Goal: Task Accomplishment & Management: Complete application form

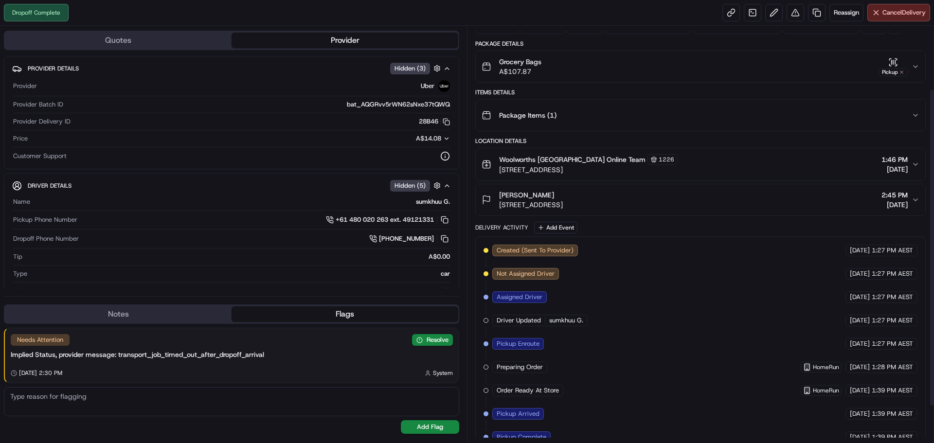
scroll to position [131, 0]
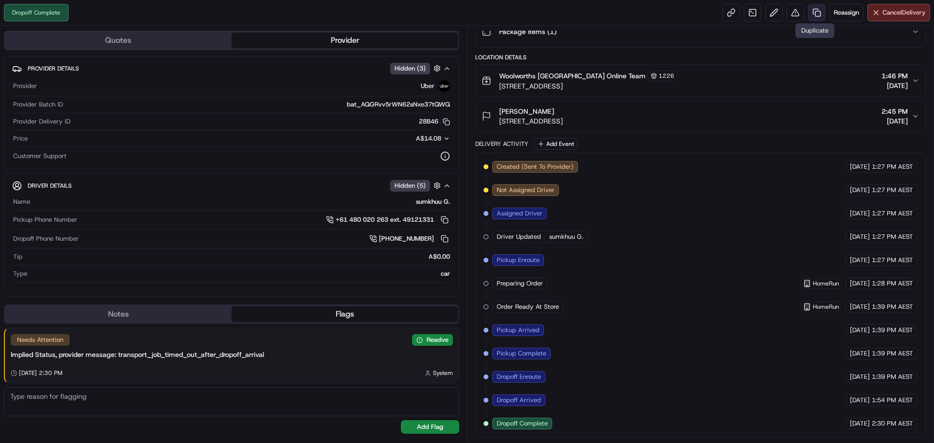
click at [811, 12] on link at bounding box center [817, 13] width 18 height 18
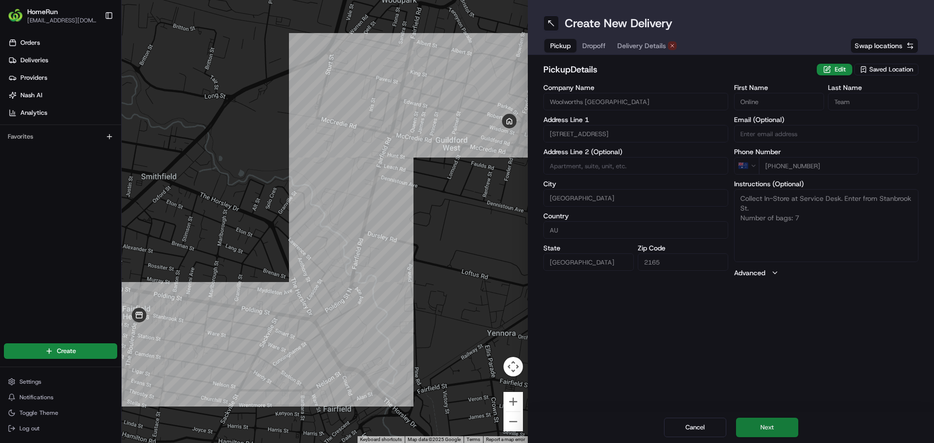
click at [769, 428] on button "Next" at bounding box center [767, 427] width 62 height 19
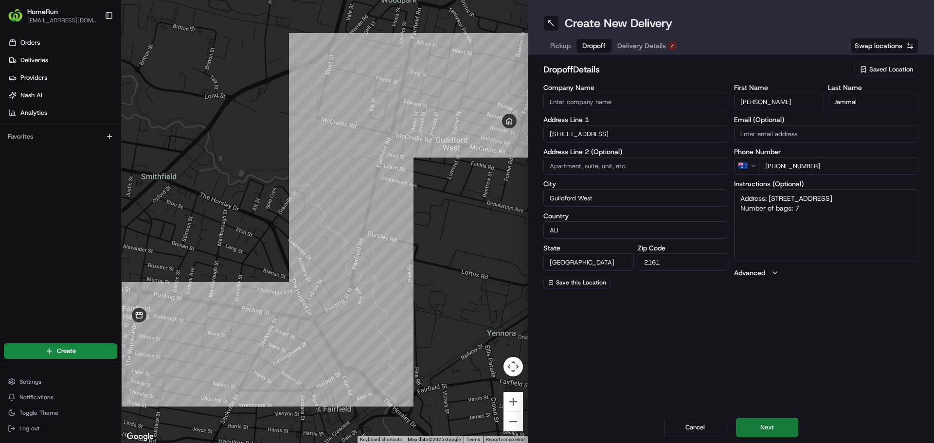
click at [769, 428] on button "Next" at bounding box center [767, 427] width 62 height 19
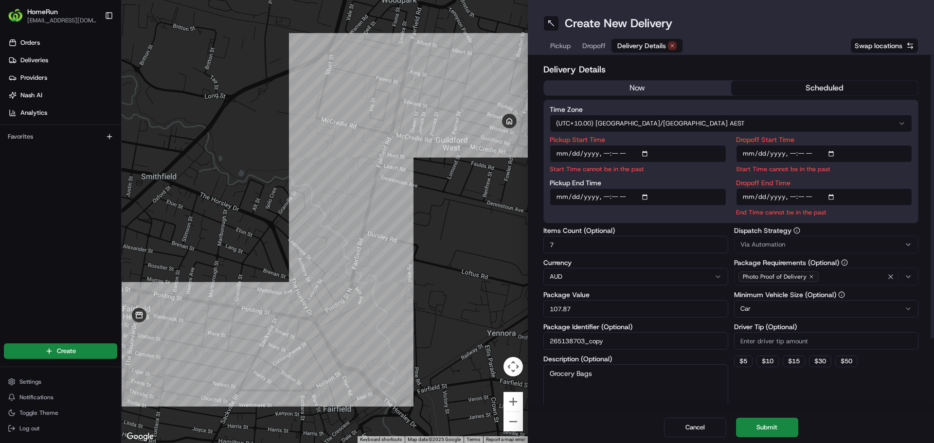
click at [635, 89] on button "now" at bounding box center [637, 88] width 187 height 15
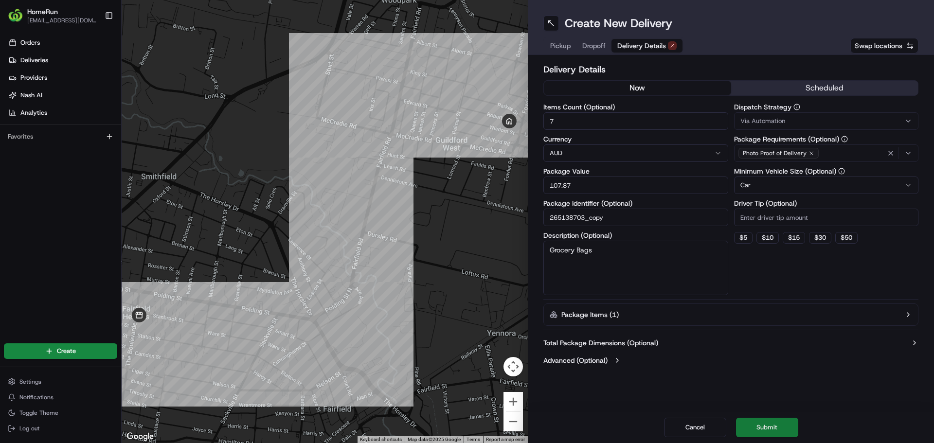
click at [760, 428] on button "Submit" at bounding box center [767, 427] width 62 height 19
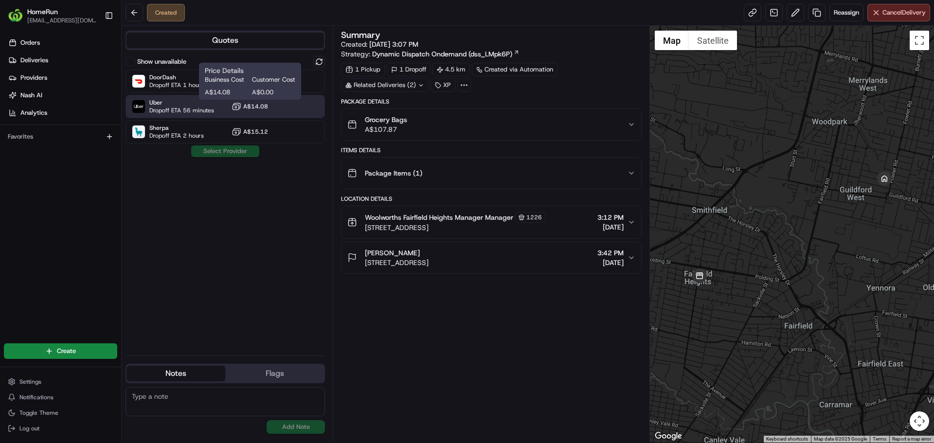
click at [240, 105] on icon at bounding box center [237, 107] width 10 height 10
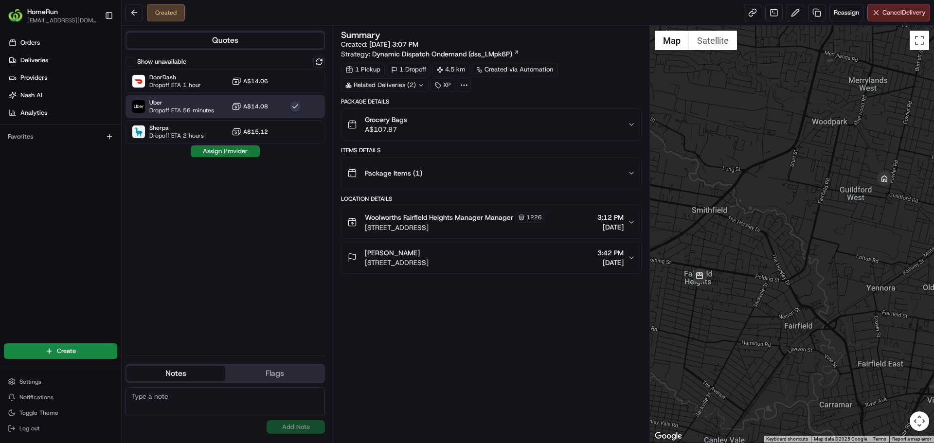
click at [224, 149] on button "Assign Provider" at bounding box center [225, 151] width 69 height 12
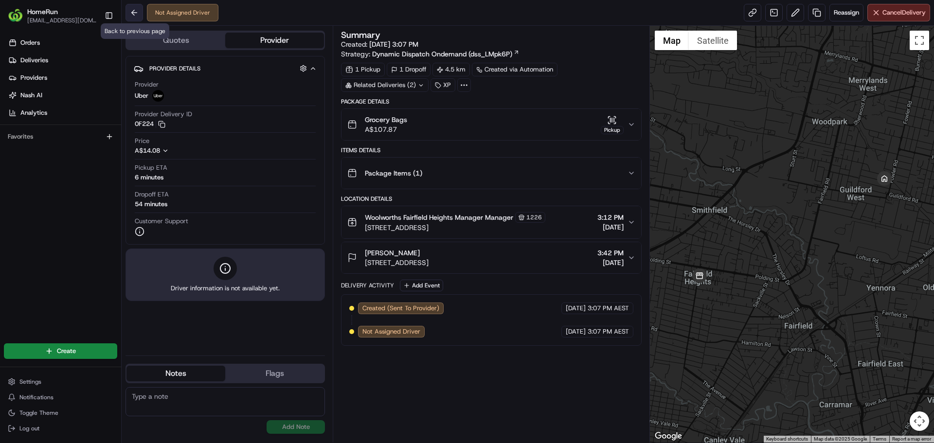
click at [137, 18] on button at bounding box center [135, 13] width 18 height 18
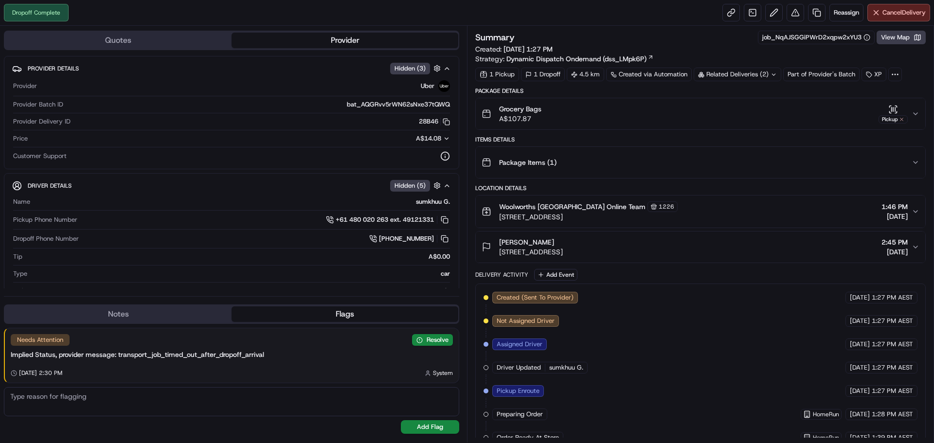
click at [775, 75] on icon at bounding box center [774, 75] width 6 height 6
click at [735, 53] on div "Summary job_NqAJSGGiPWrD2xqpw2xYU3 View Map Created: 18/08/2025 1:27 PM Strateg…" at bounding box center [700, 47] width 451 height 33
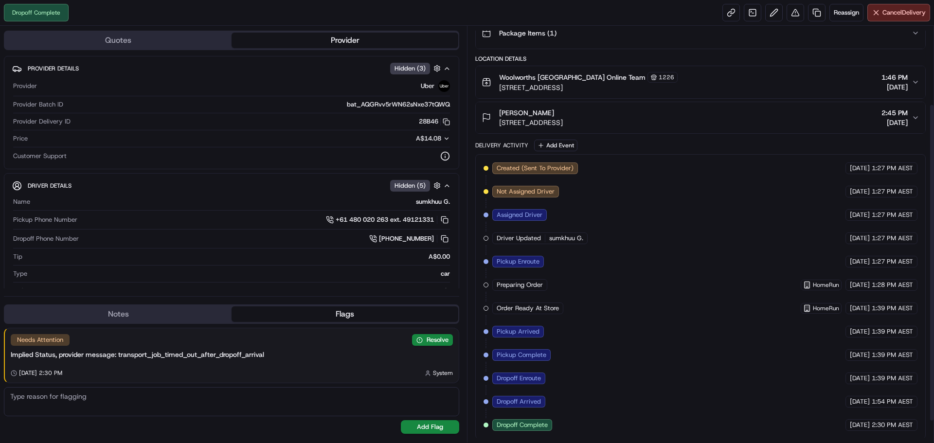
scroll to position [131, 0]
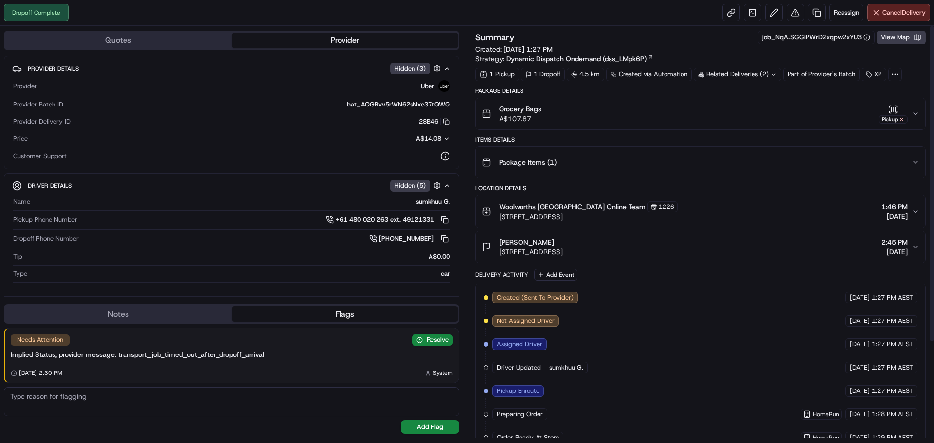
drag, startPoint x: 755, startPoint y: 72, endPoint x: 755, endPoint y: 80, distance: 8.8
click at [755, 72] on div "Related Deliveries (2)" at bounding box center [738, 75] width 88 height 14
click at [747, 112] on span "job_ZRe8RVYwxtnUYnJBtb9cim" at bounding box center [754, 113] width 91 height 9
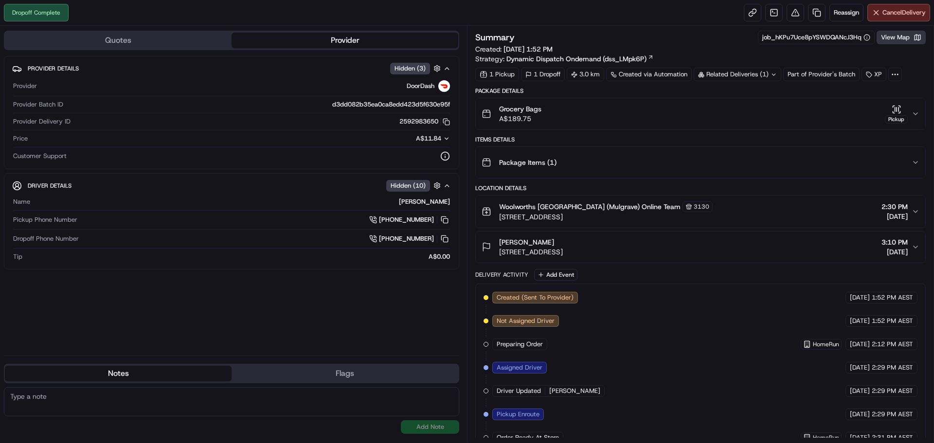
click at [884, 35] on button "View Map" at bounding box center [901, 38] width 49 height 14
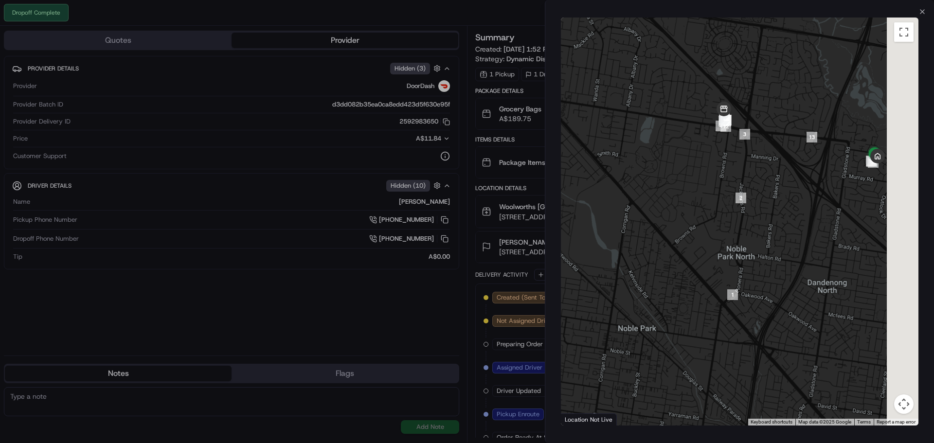
drag, startPoint x: 829, startPoint y: 177, endPoint x: 723, endPoint y: 131, distance: 115.8
click at [709, 131] on div at bounding box center [740, 222] width 358 height 408
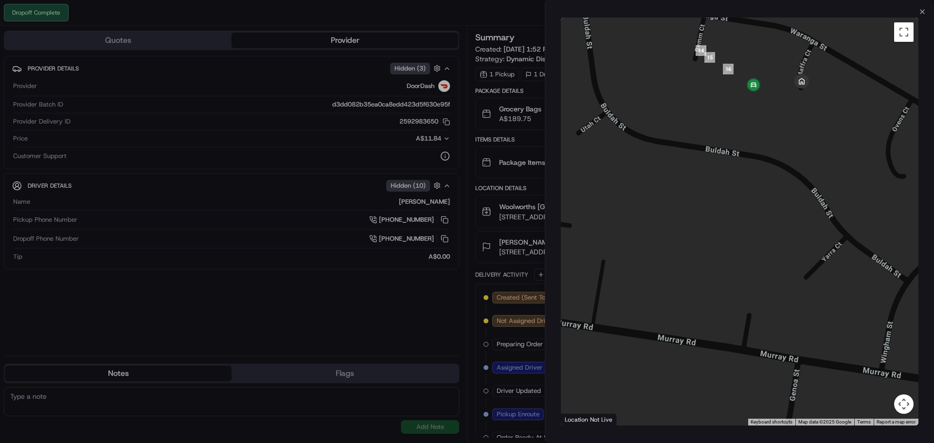
drag, startPoint x: 793, startPoint y: 98, endPoint x: 785, endPoint y: 144, distance: 46.6
click at [787, 143] on div at bounding box center [740, 222] width 358 height 408
